Goal: Task Accomplishment & Management: Complete application form

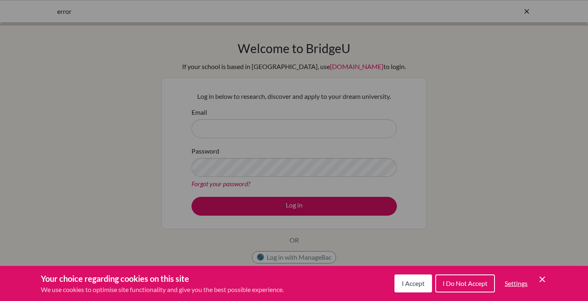
click at [409, 283] on span "I Accept" at bounding box center [413, 283] width 23 height 8
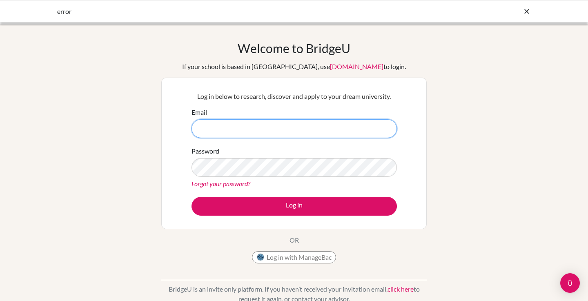
click at [240, 126] on input "Email" at bounding box center [293, 128] width 205 height 19
click at [169, 143] on div "Log in below to research, discover and apply to your dream university. Email Pa…" at bounding box center [293, 153] width 265 height 151
click at [273, 121] on input "Email" at bounding box center [293, 128] width 205 height 19
click at [233, 185] on link "Forgot your password?" at bounding box center [220, 184] width 59 height 8
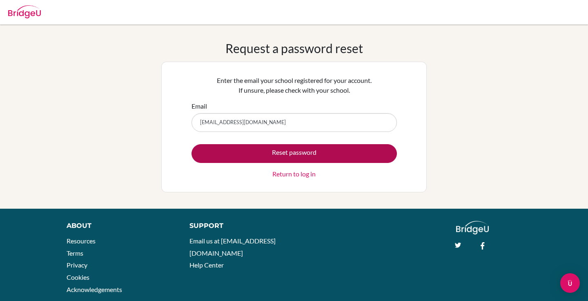
type input "[EMAIL_ADDRESS][DOMAIN_NAME]"
click at [238, 159] on button "Reset password" at bounding box center [293, 153] width 205 height 19
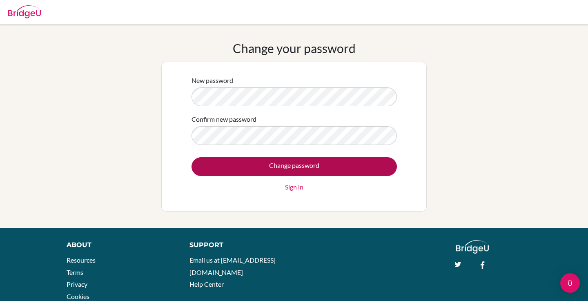
click at [264, 171] on input "Change password" at bounding box center [293, 166] width 205 height 19
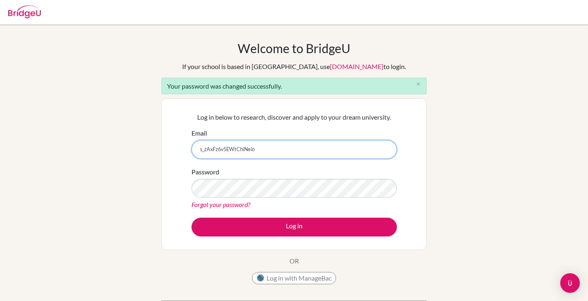
click at [256, 150] on input "s_zAxFz6v5EWtChiNeio" at bounding box center [293, 149] width 205 height 19
type input "[EMAIL_ADDRESS][DOMAIN_NAME]"
click at [294, 227] on button "Log in" at bounding box center [293, 227] width 205 height 19
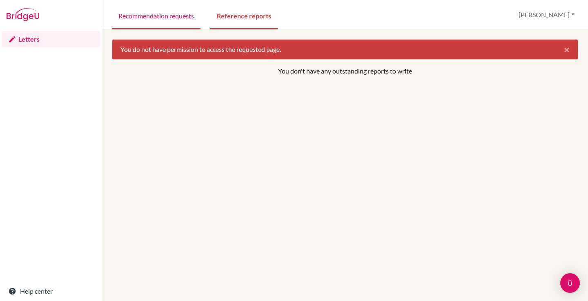
click at [171, 19] on link "Recommendation requests" at bounding box center [156, 15] width 89 height 28
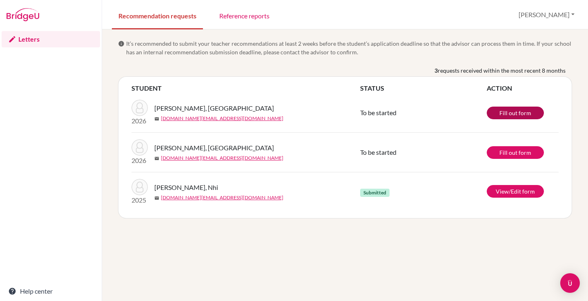
click at [514, 110] on link "Fill out form" at bounding box center [515, 113] width 57 height 13
